Goal: Information Seeking & Learning: Learn about a topic

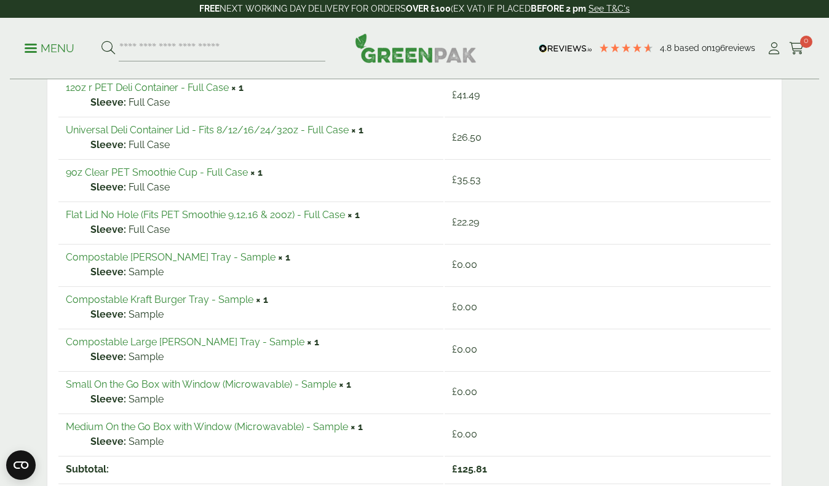
scroll to position [288, 0]
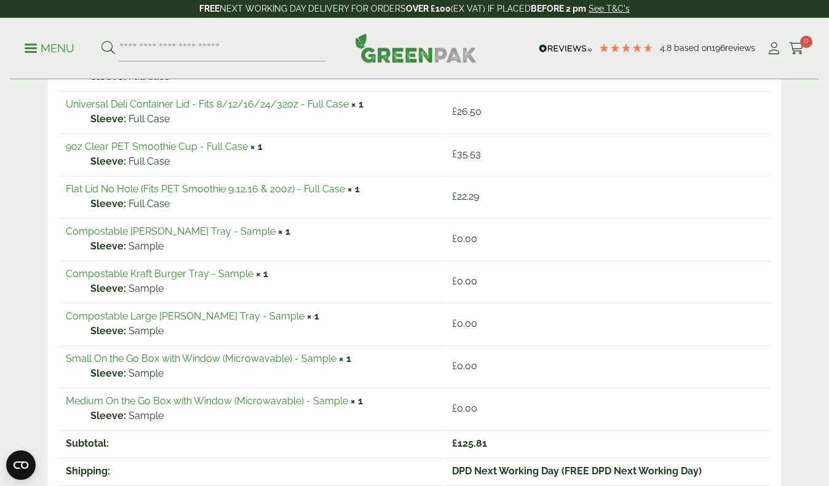
click at [194, 357] on link "Small On the Go Box with Window (Microwavable) - Sample" at bounding box center [201, 359] width 271 height 12
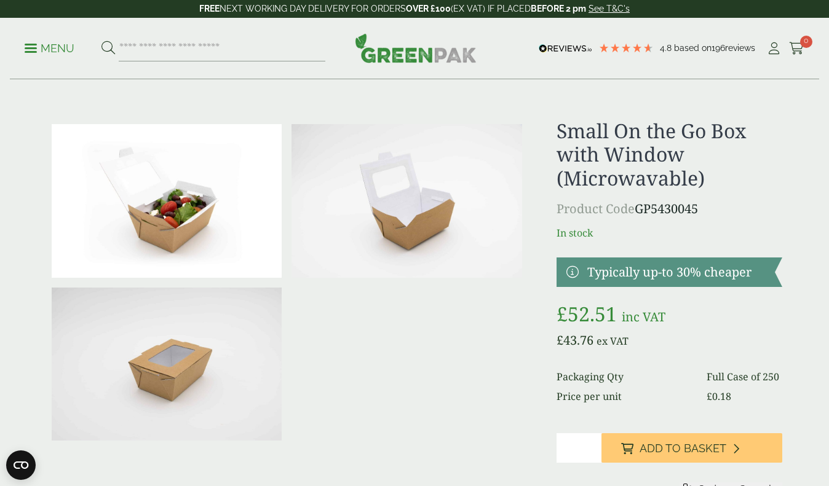
click at [48, 44] on p "Menu" at bounding box center [50, 48] width 50 height 15
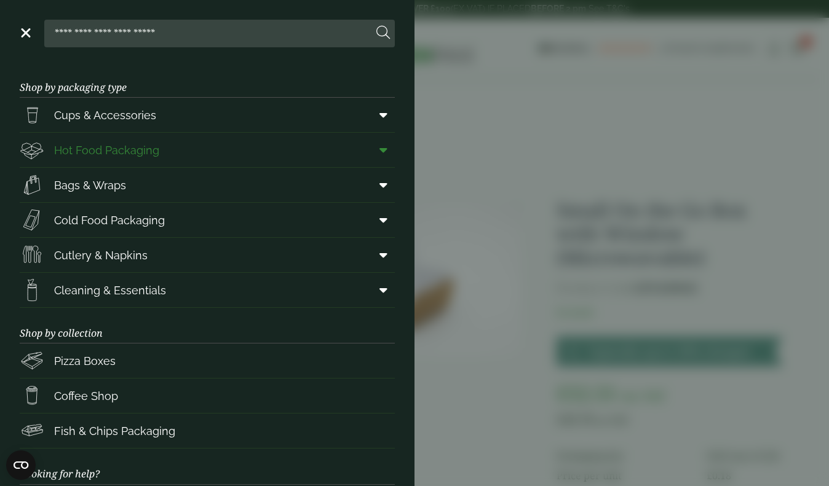
click at [104, 153] on span "Hot Food Packaging" at bounding box center [106, 150] width 105 height 17
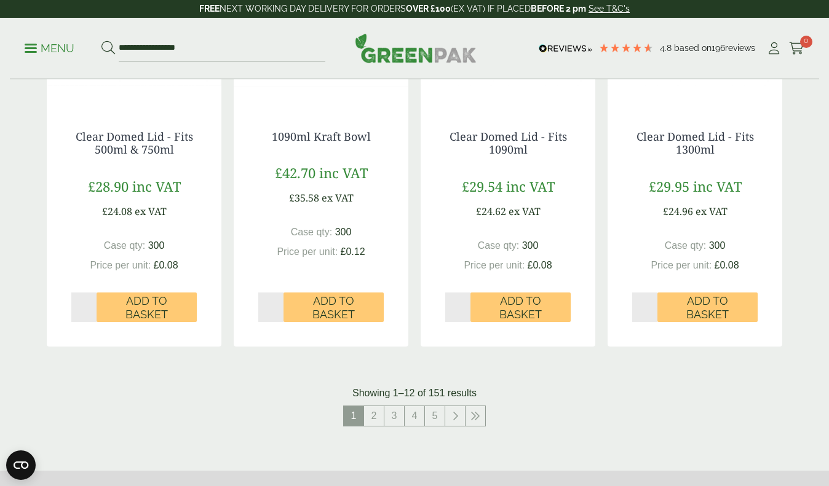
scroll to position [1254, 0]
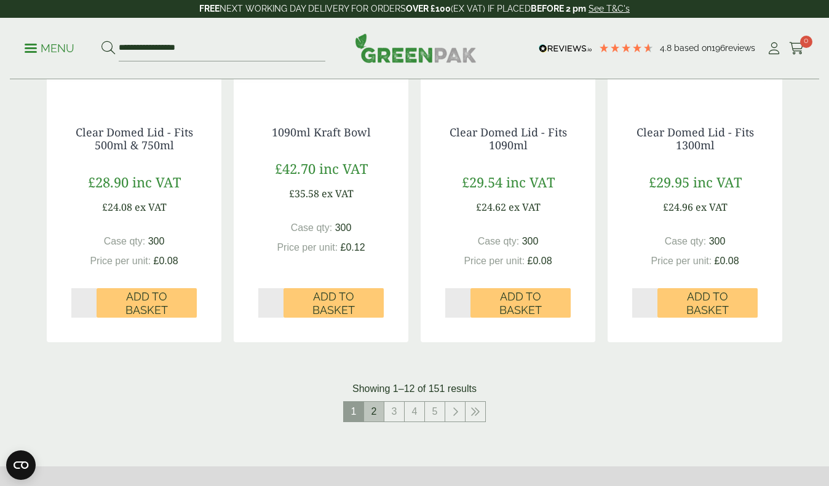
click at [372, 402] on link "2" at bounding box center [374, 412] width 20 height 20
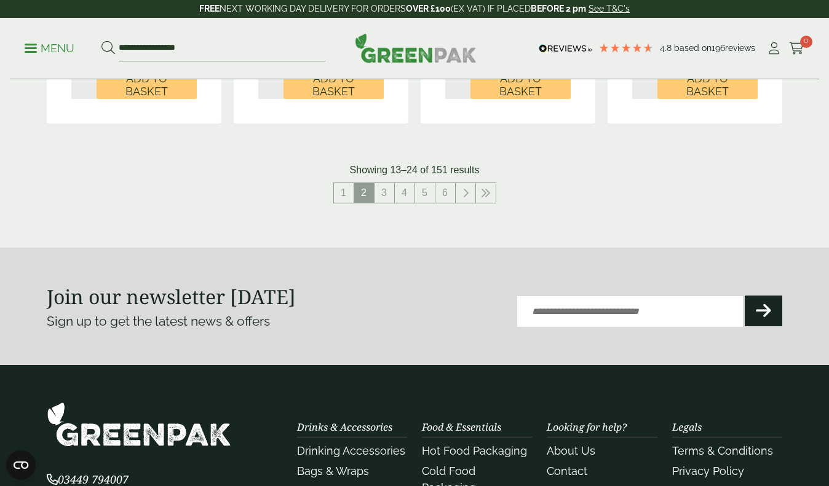
scroll to position [1499, 0]
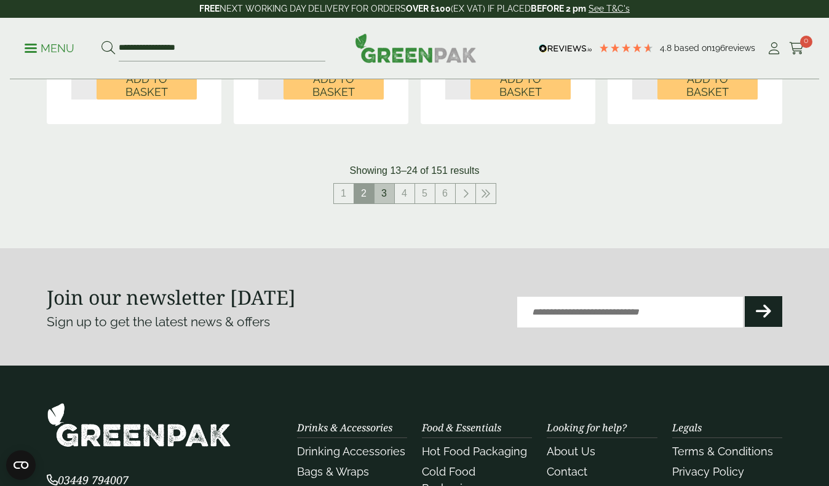
click at [379, 189] on link "3" at bounding box center [384, 194] width 20 height 20
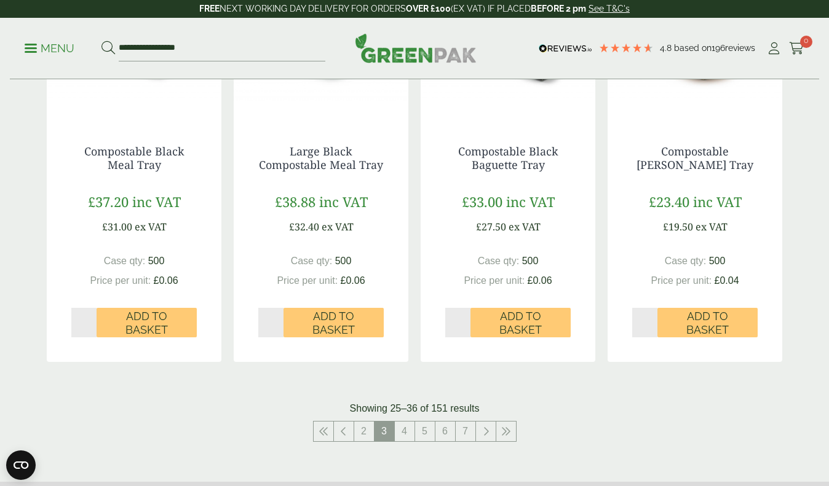
scroll to position [1291, 0]
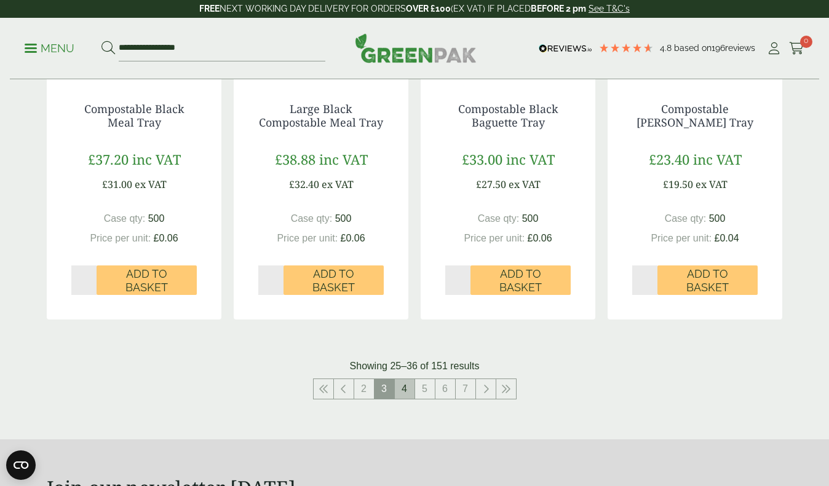
click at [404, 384] on link "4" at bounding box center [405, 389] width 20 height 20
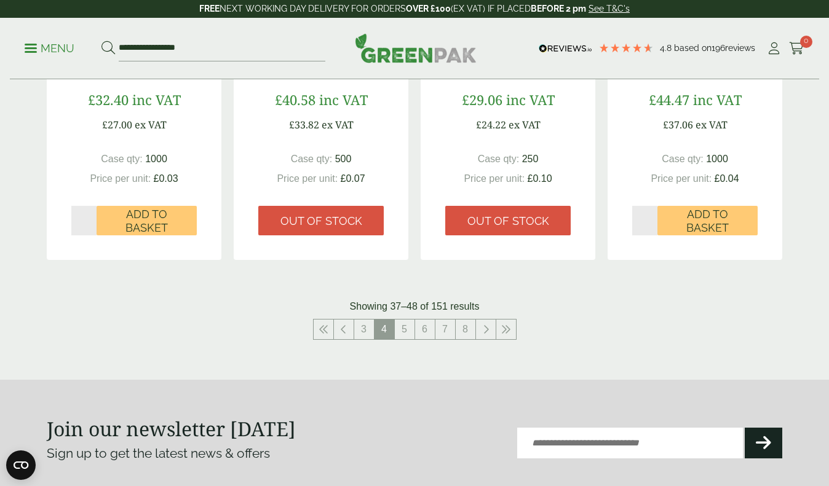
scroll to position [1351, 0]
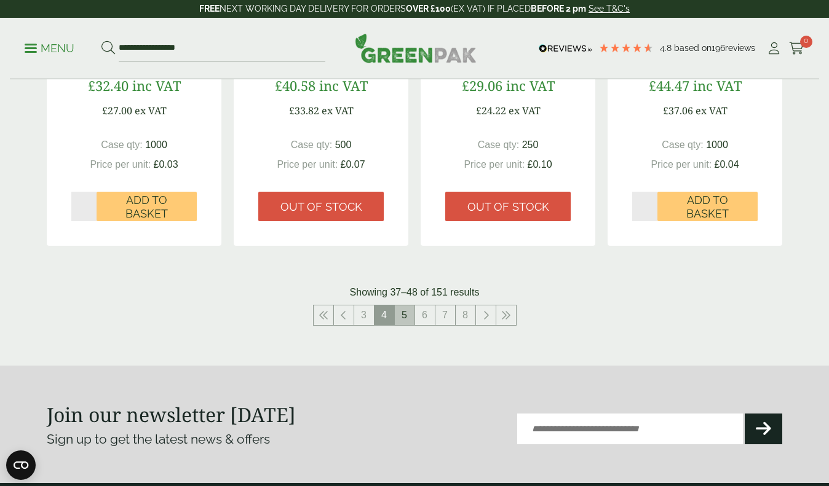
click at [401, 309] on link "5" at bounding box center [405, 316] width 20 height 20
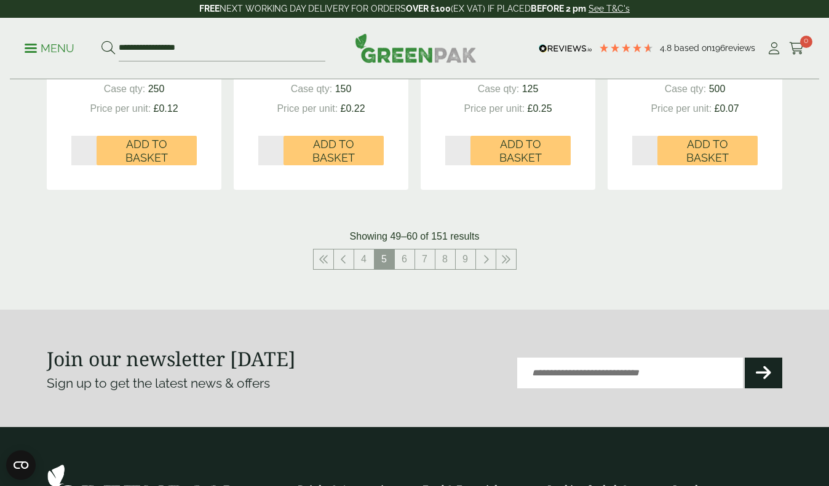
scroll to position [1438, 0]
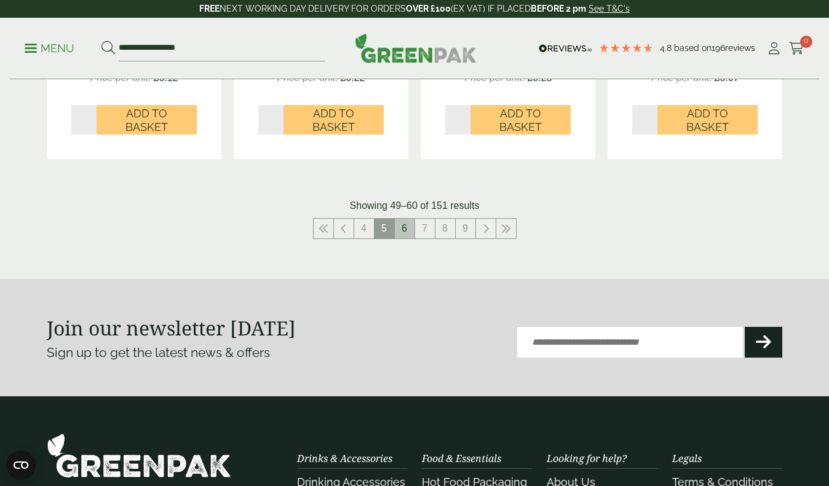
click at [406, 223] on link "6" at bounding box center [405, 229] width 20 height 20
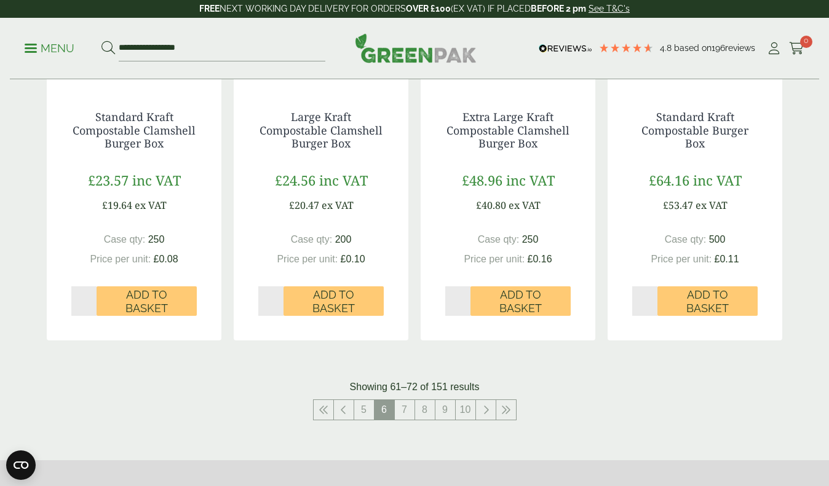
scroll to position [1270, 0]
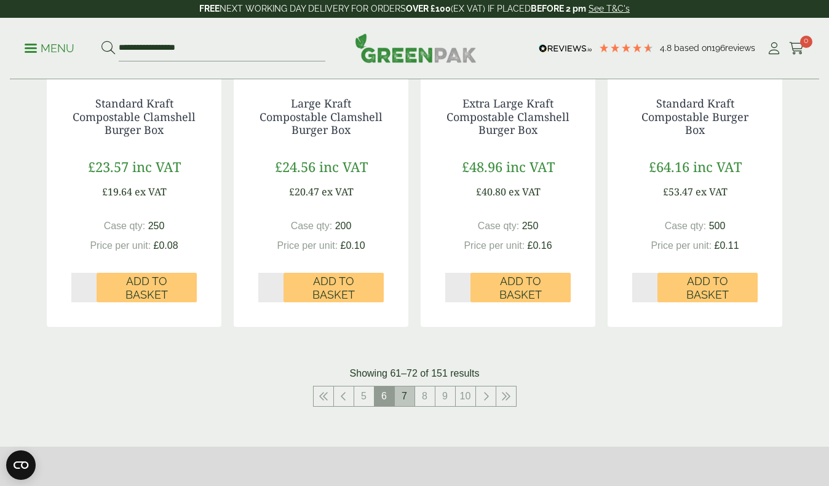
click at [400, 390] on link "7" at bounding box center [405, 397] width 20 height 20
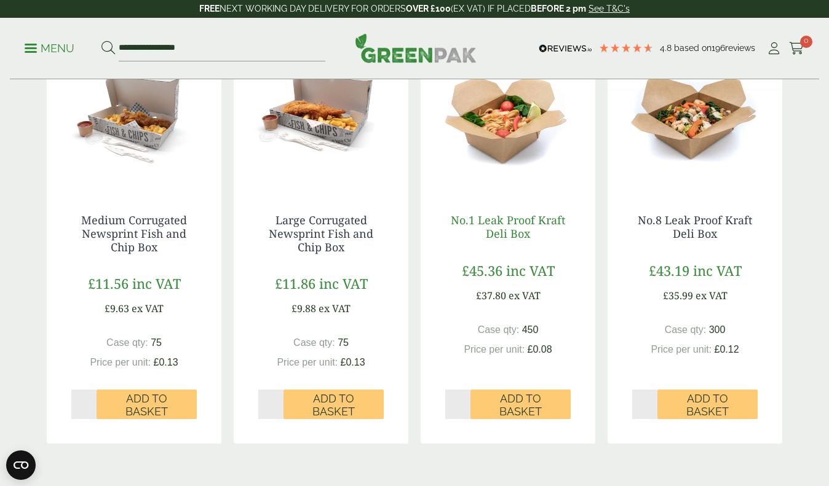
scroll to position [1224, 0]
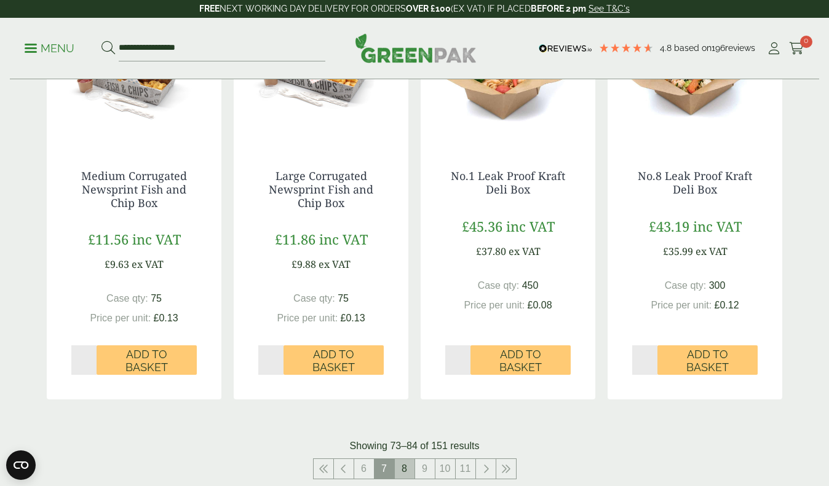
click at [405, 461] on link "8" at bounding box center [405, 469] width 20 height 20
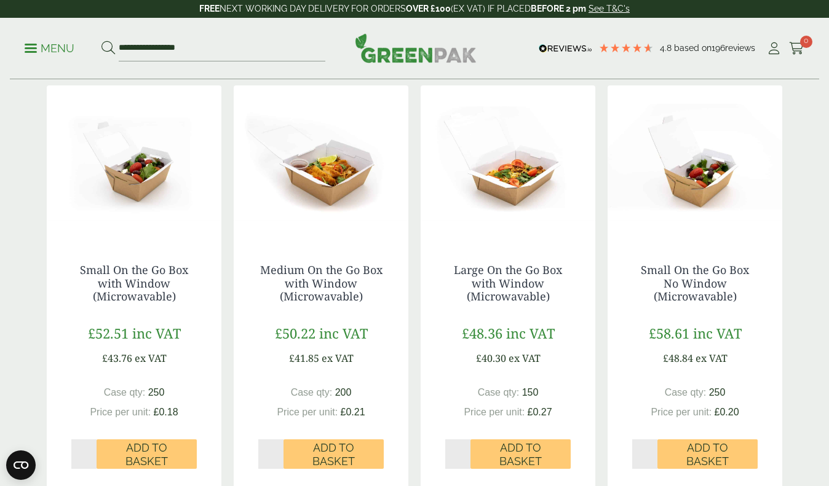
scroll to position [679, 0]
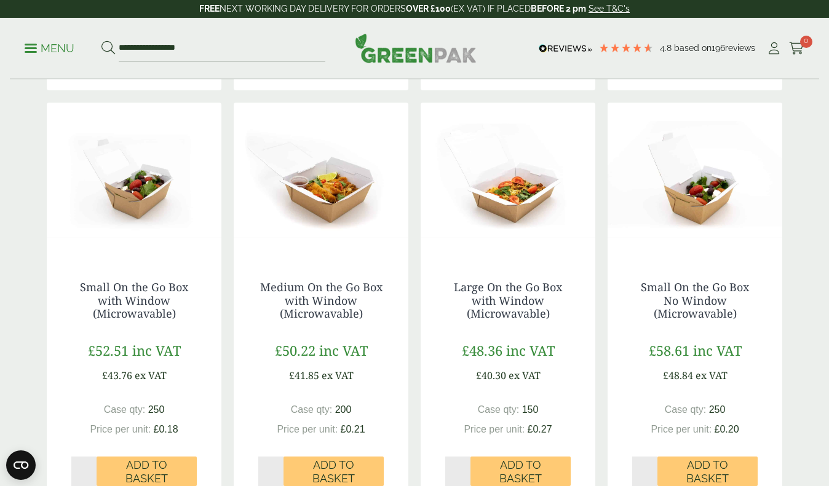
click at [692, 198] on img at bounding box center [694, 180] width 175 height 154
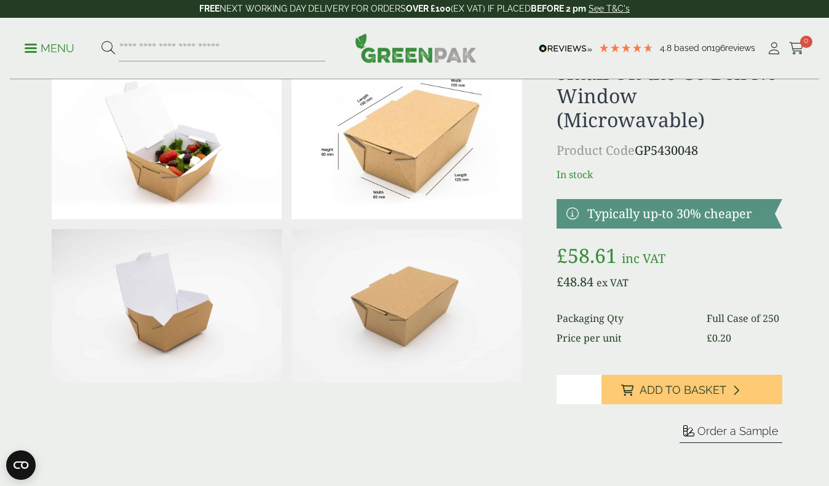
scroll to position [49, 0]
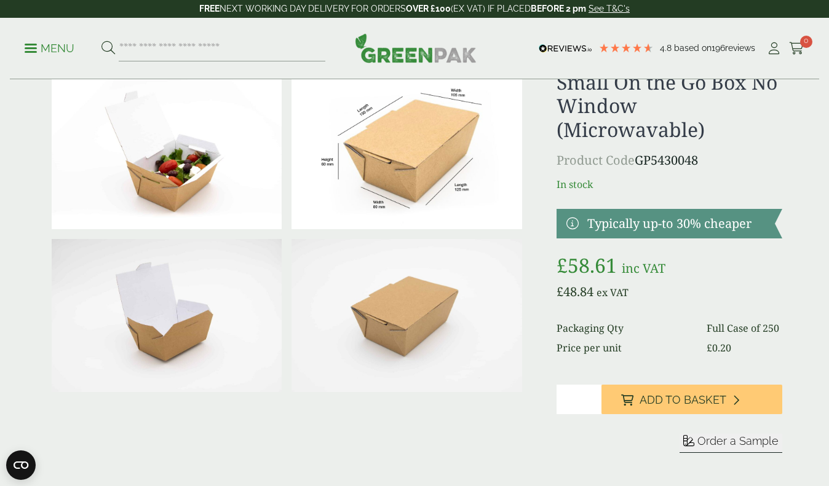
click at [193, 322] on img at bounding box center [167, 316] width 230 height 154
